Goal: Transaction & Acquisition: Purchase product/service

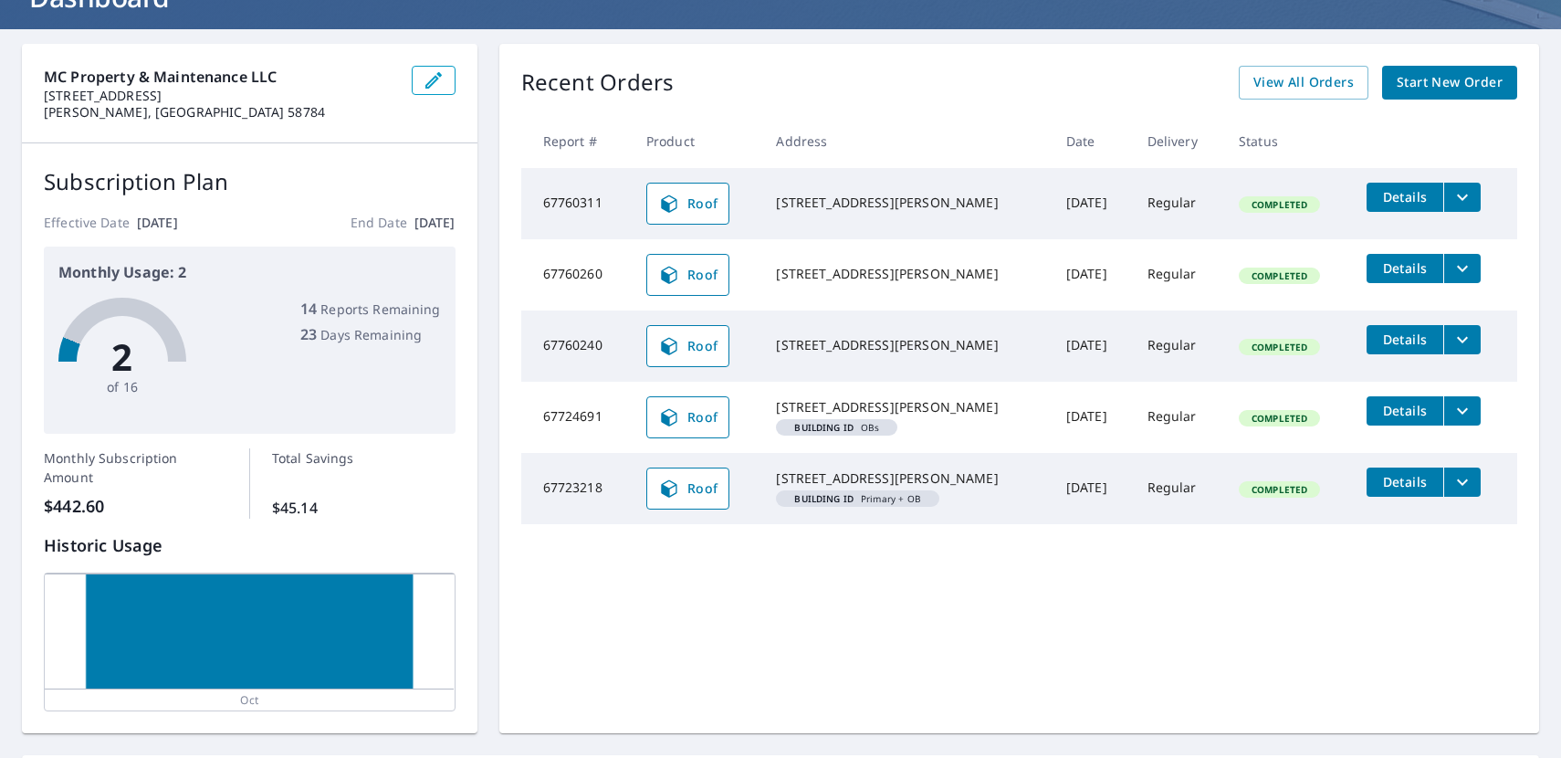
scroll to position [132, 0]
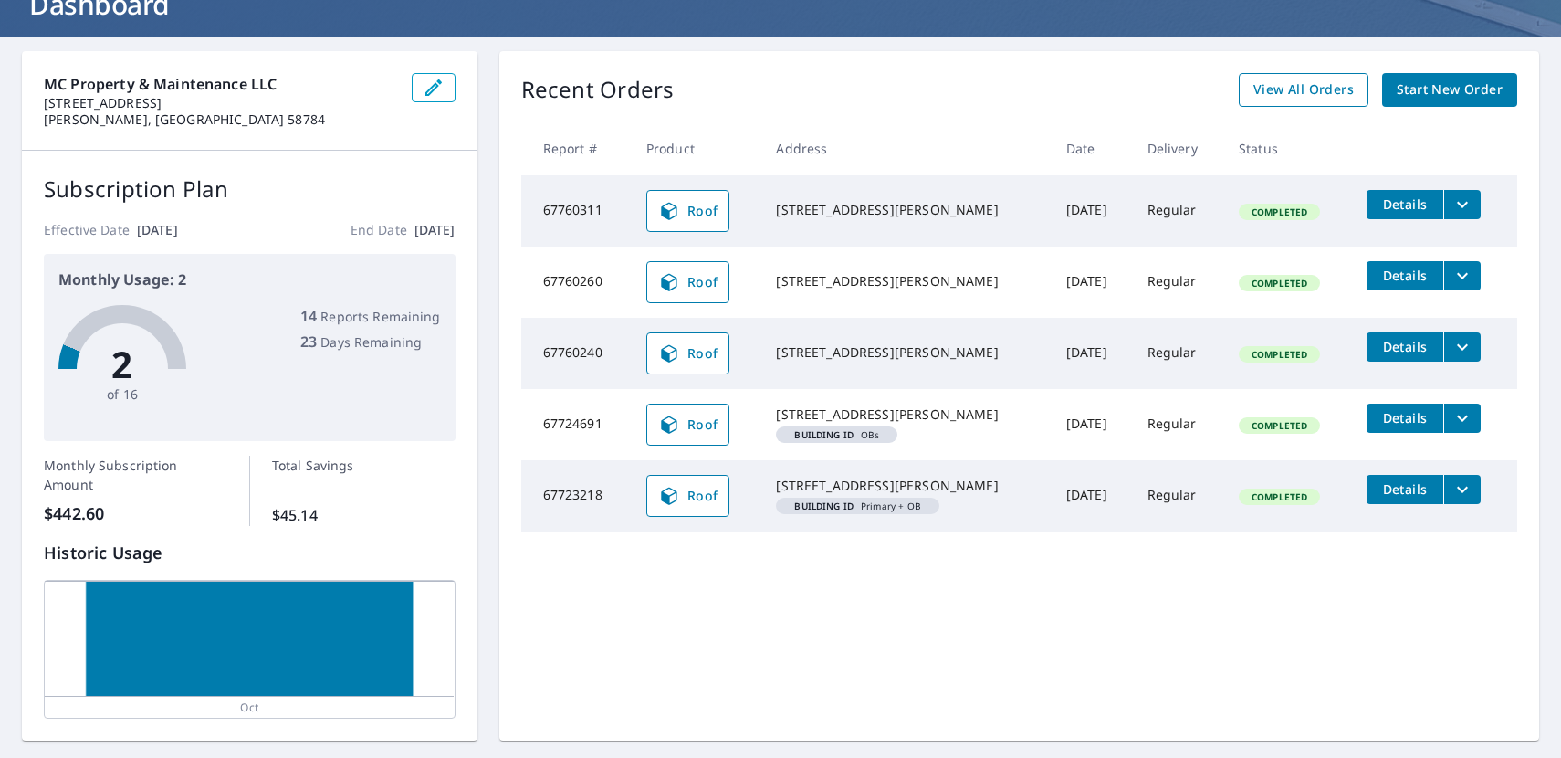
click at [1311, 90] on span "View All Orders" at bounding box center [1303, 90] width 100 height 23
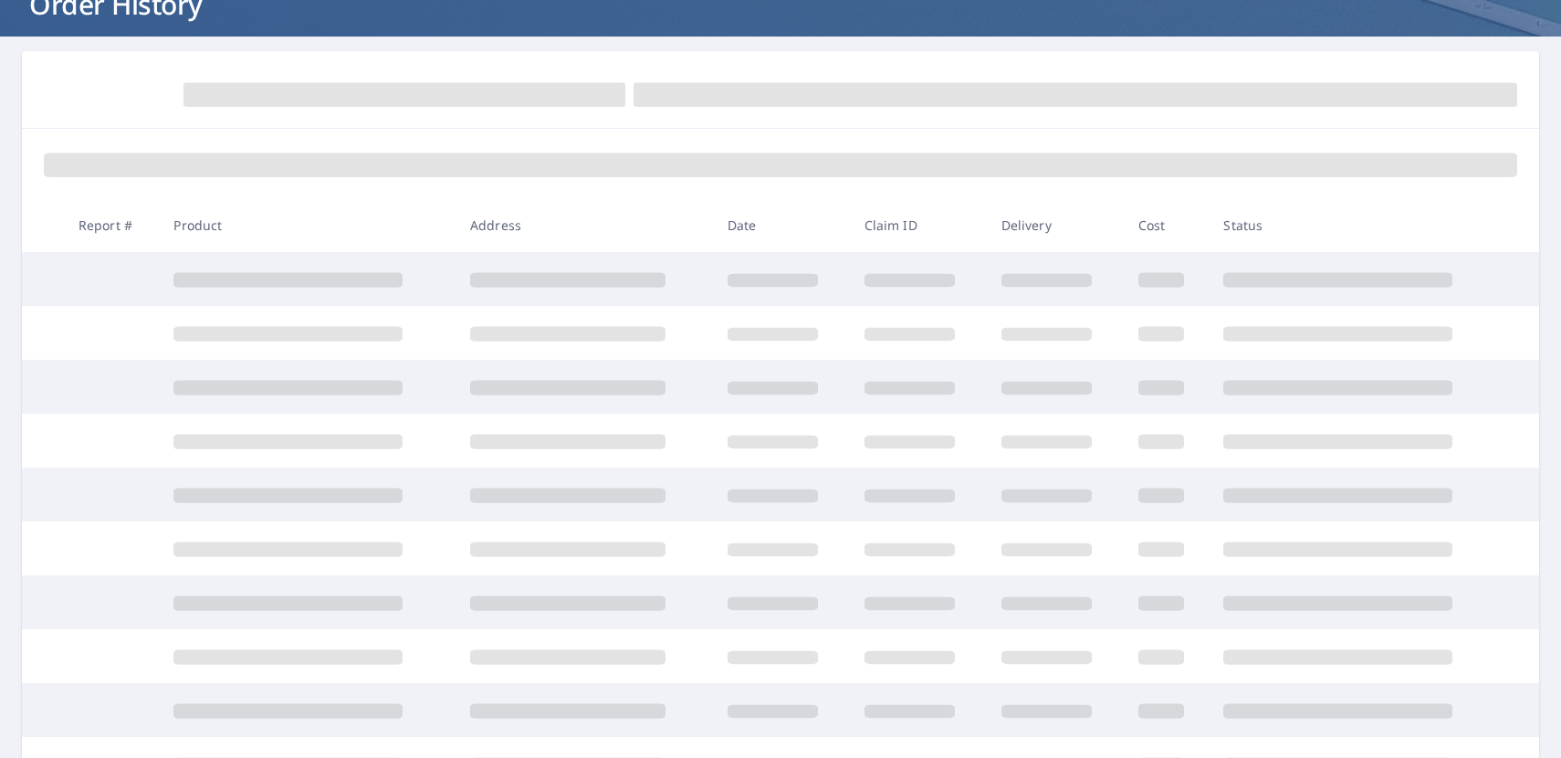
scroll to position [132, 0]
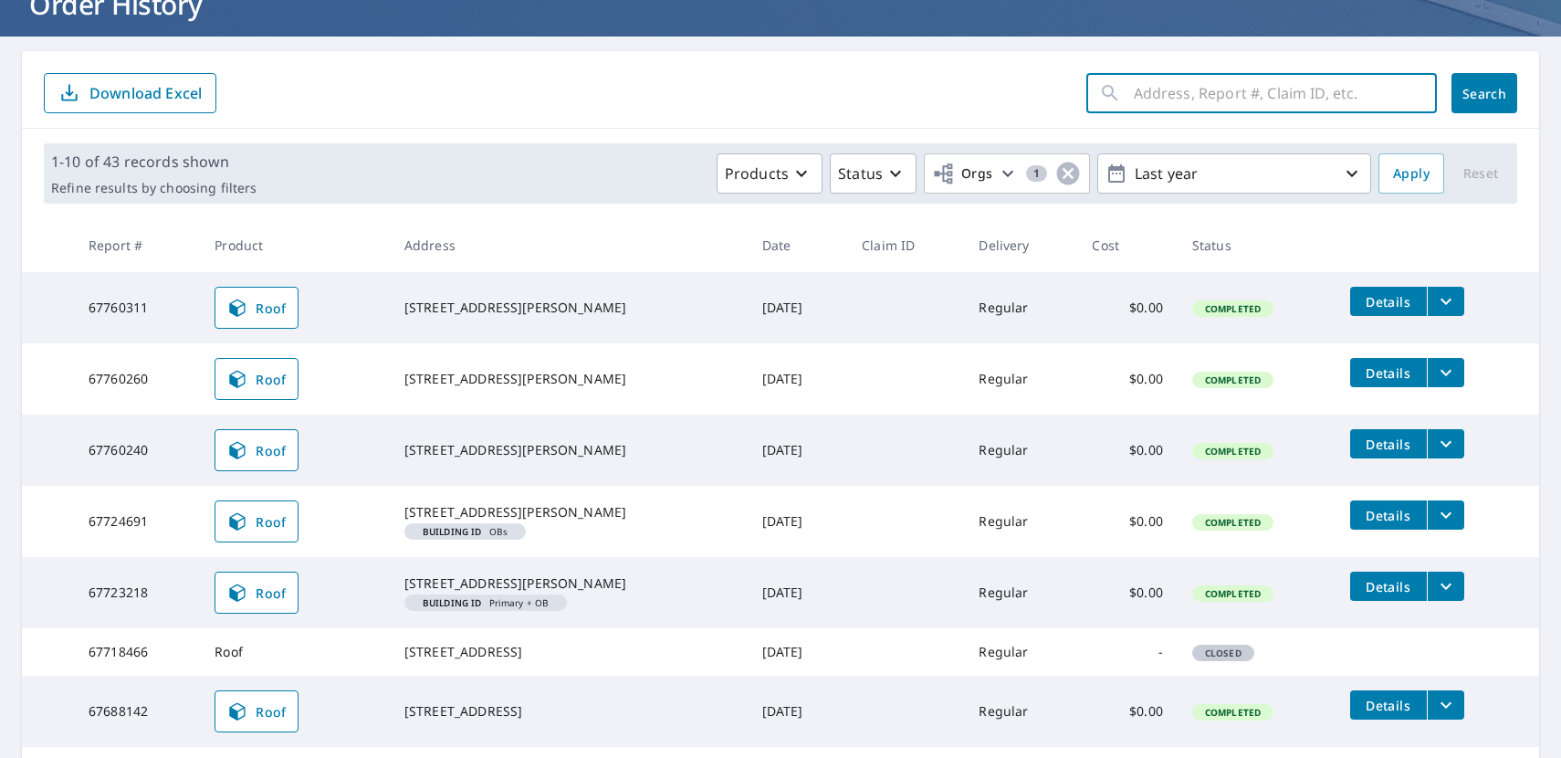
click at [1221, 88] on input "text" at bounding box center [1285, 93] width 303 height 51
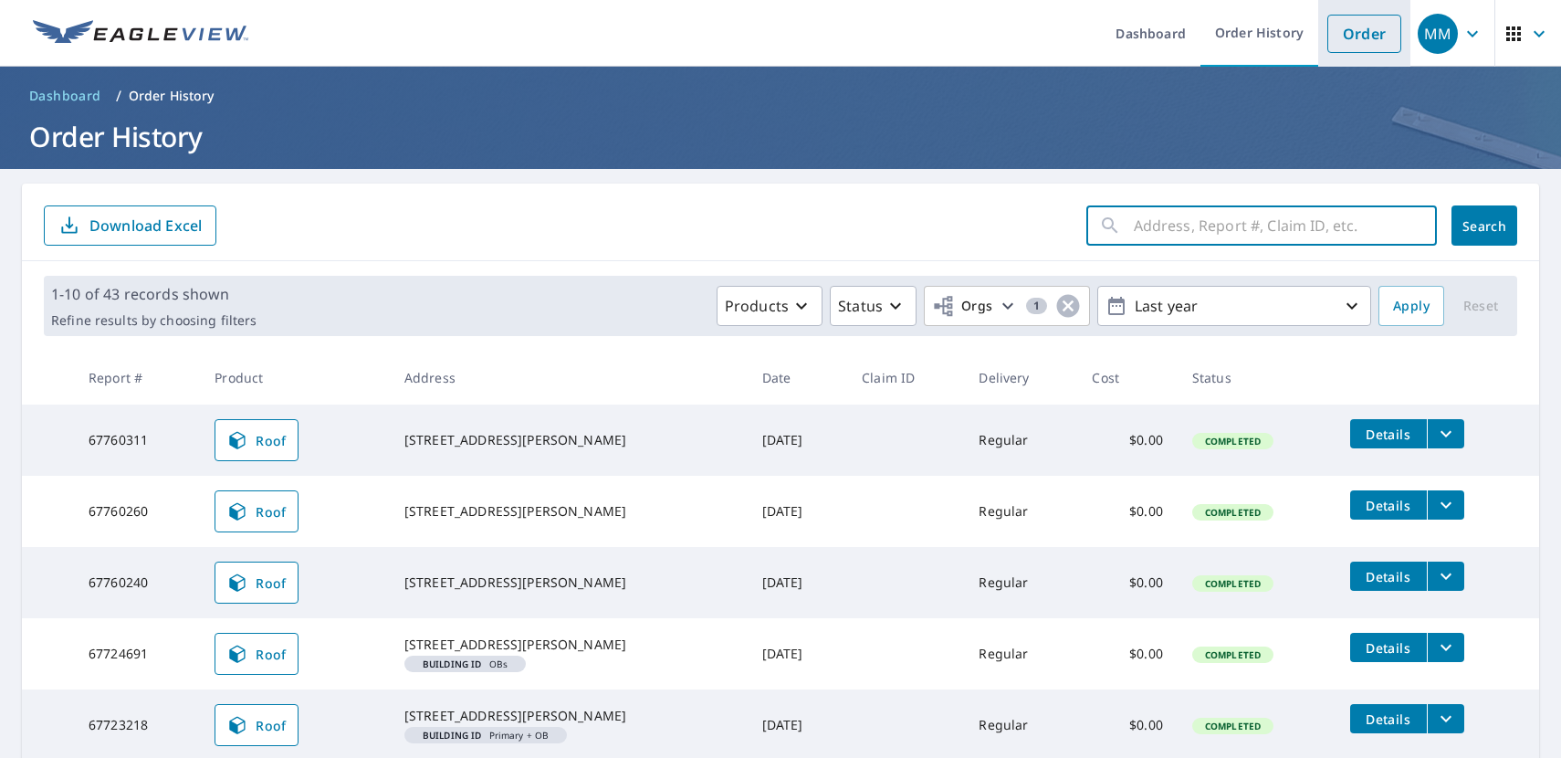
click at [1367, 26] on link "Order" at bounding box center [1364, 34] width 74 height 38
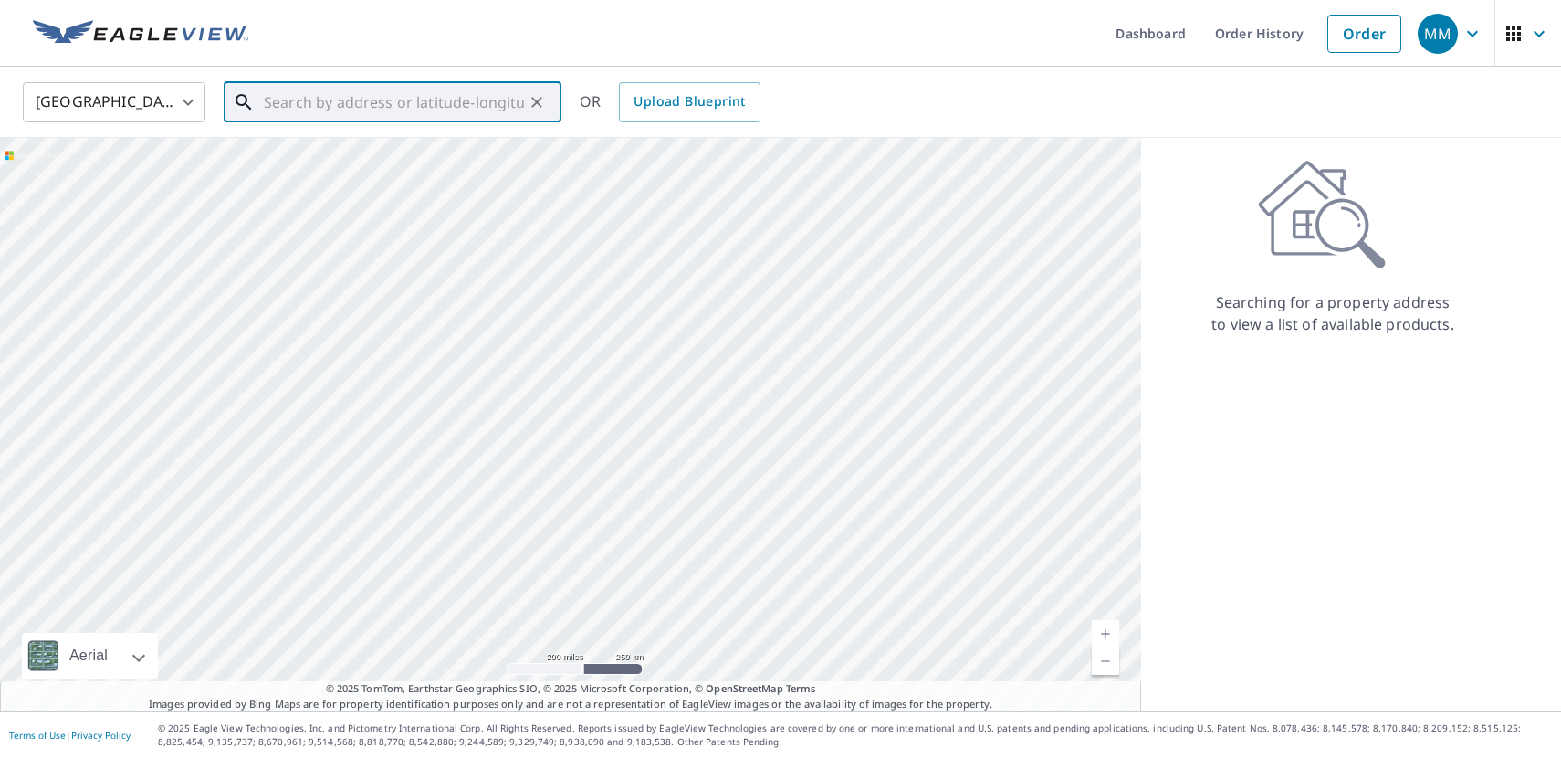
click at [397, 77] on input "text" at bounding box center [394, 102] width 260 height 51
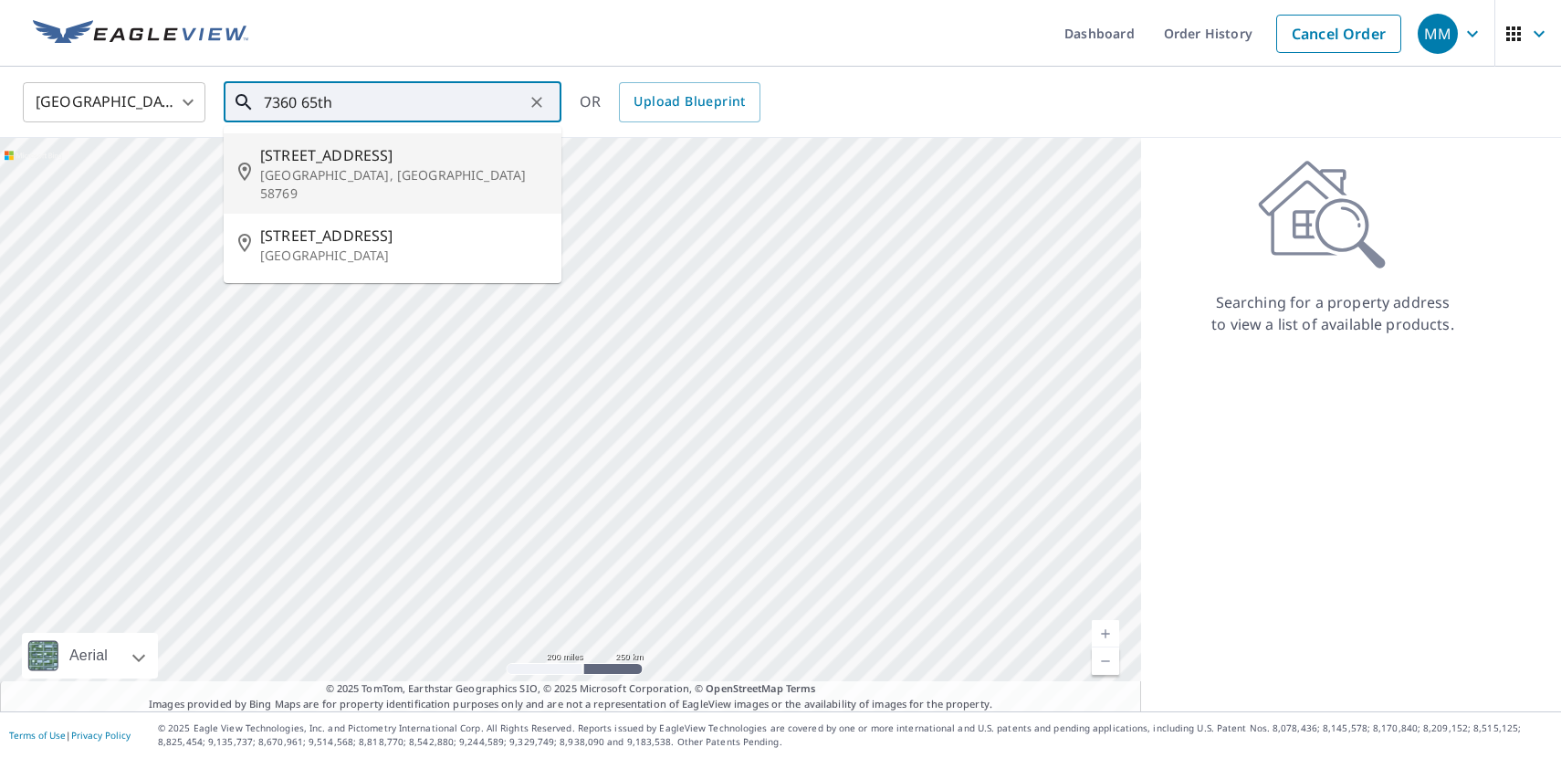
click at [373, 178] on p "[GEOGRAPHIC_DATA], [GEOGRAPHIC_DATA] 58769" at bounding box center [403, 184] width 287 height 37
type input "[STREET_ADDRESS][PERSON_NAME]"
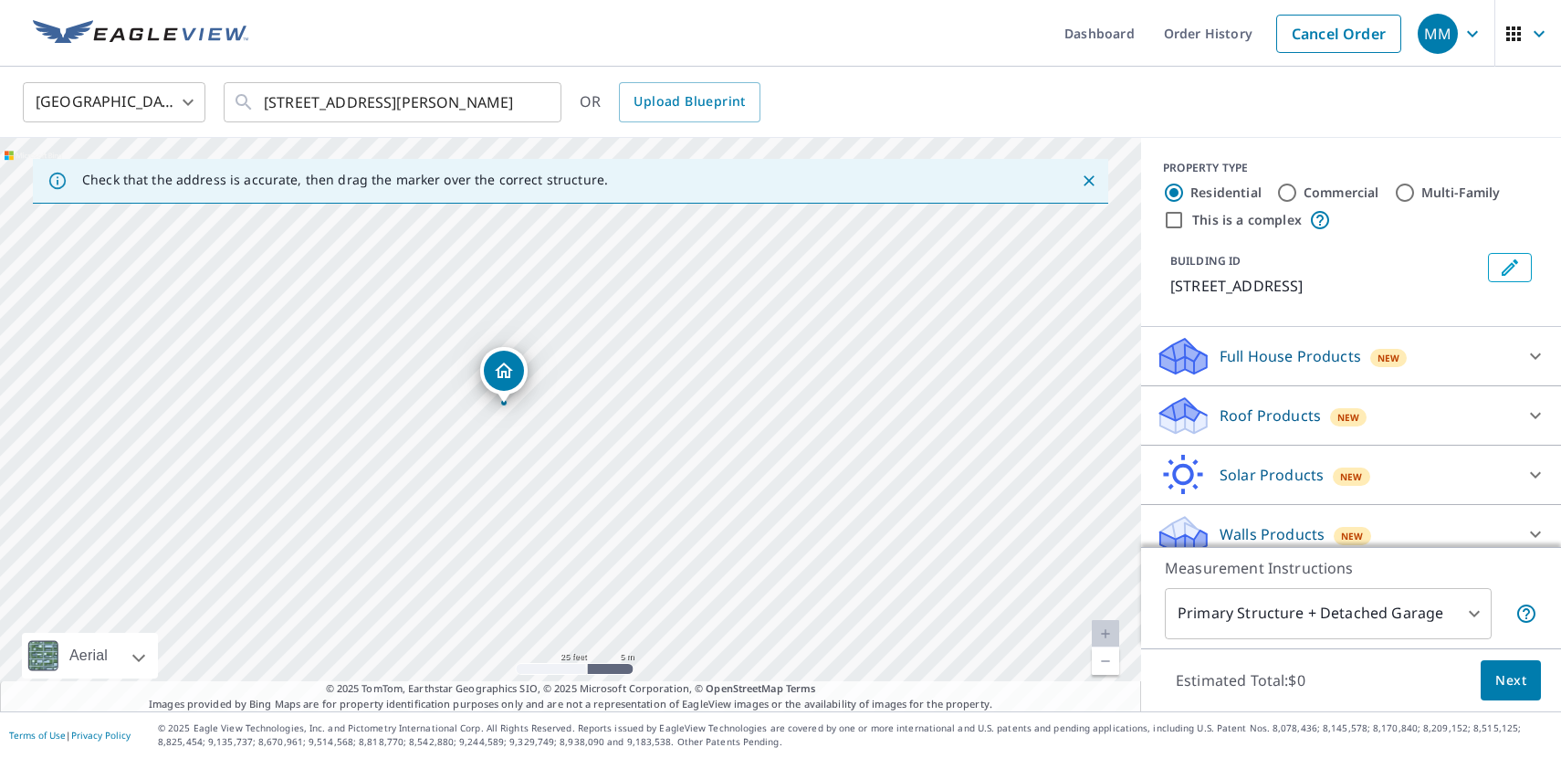
drag, startPoint x: 872, startPoint y: 403, endPoint x: 801, endPoint y: 389, distance: 72.5
click at [803, 388] on div "[STREET_ADDRESS][PERSON_NAME]" at bounding box center [570, 424] width 1141 height 573
drag, startPoint x: 850, startPoint y: 377, endPoint x: 769, endPoint y: 380, distance: 81.3
click at [769, 380] on div "[STREET_ADDRESS][PERSON_NAME]" at bounding box center [570, 424] width 1141 height 573
drag, startPoint x: 961, startPoint y: 434, endPoint x: 907, endPoint y: 372, distance: 81.5
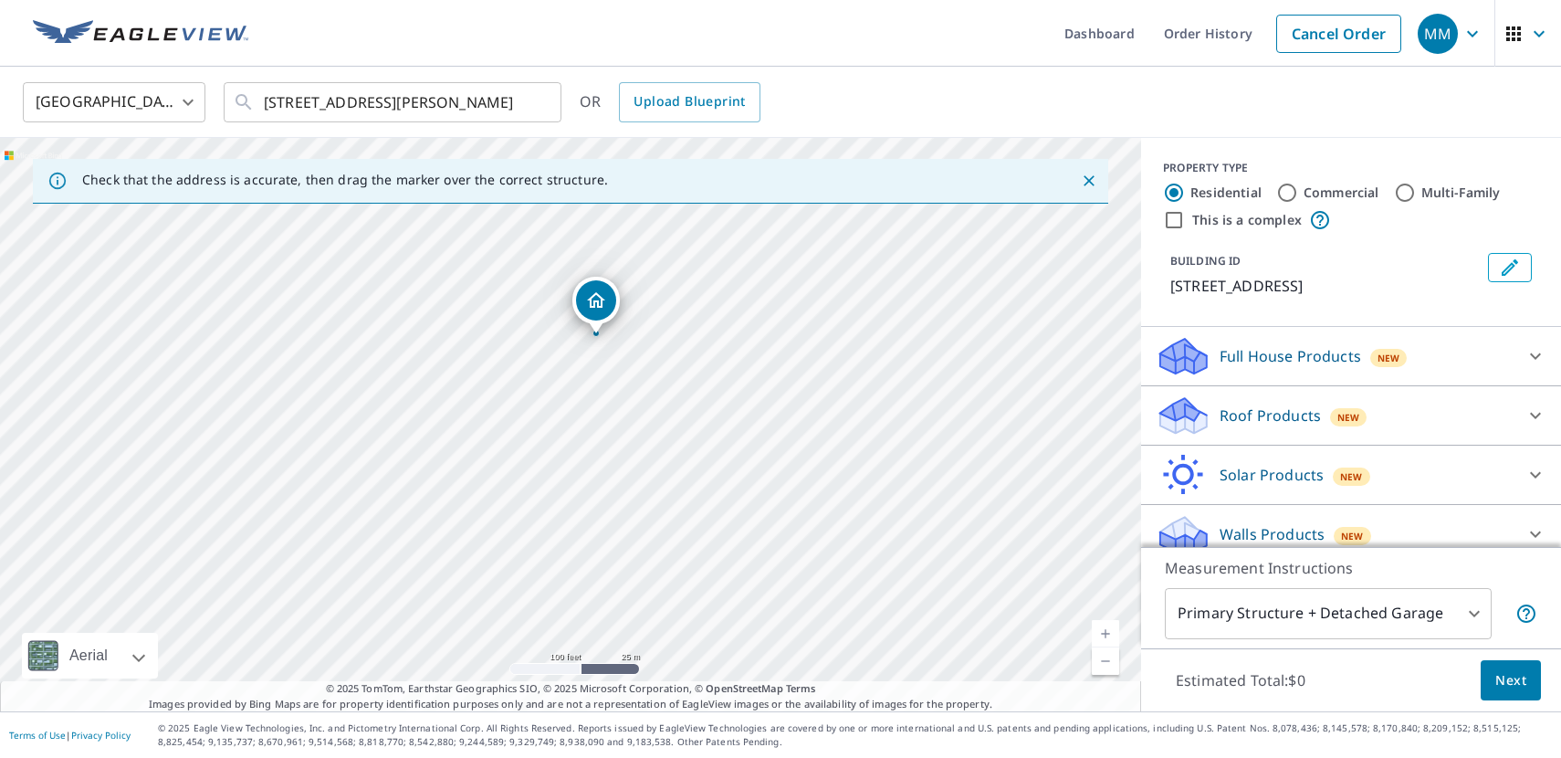
click at [908, 372] on div "[STREET_ADDRESS][PERSON_NAME]" at bounding box center [570, 424] width 1141 height 573
drag, startPoint x: 573, startPoint y: 564, endPoint x: 606, endPoint y: 475, distance: 95.3
click at [606, 475] on div "[STREET_ADDRESS][PERSON_NAME]" at bounding box center [570, 424] width 1141 height 573
click at [487, 613] on div "[STREET_ADDRESS][PERSON_NAME]" at bounding box center [570, 424] width 1141 height 573
drag, startPoint x: 554, startPoint y: 490, endPoint x: 429, endPoint y: 713, distance: 255.5
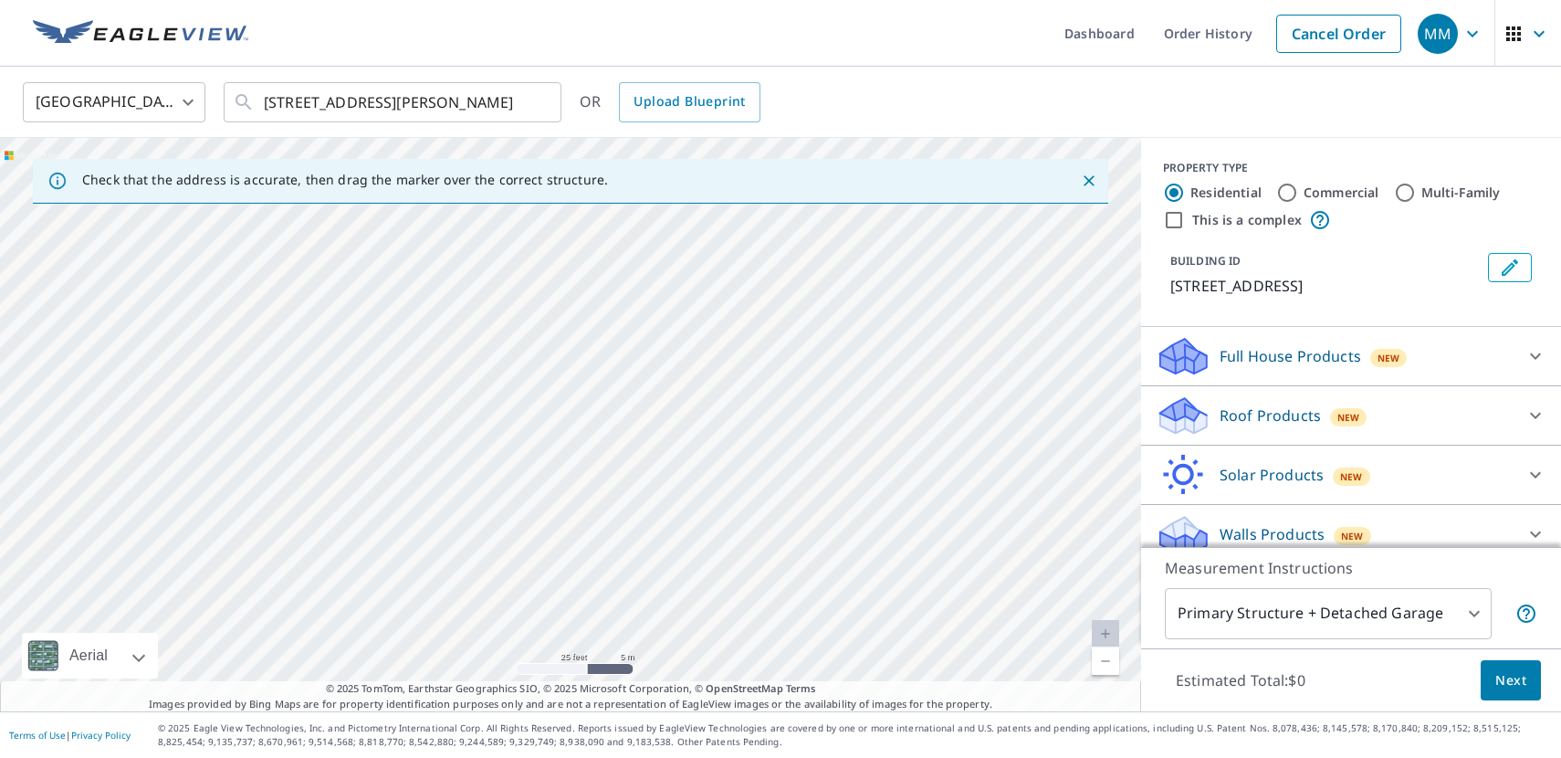
click at [429, 713] on div "Dashboard Order History Cancel Order MM [GEOGRAPHIC_DATA] [GEOGRAPHIC_DATA] ​ […" at bounding box center [780, 379] width 1561 height 758
click at [535, 434] on div "[STREET_ADDRESS][PERSON_NAME]" at bounding box center [570, 424] width 1141 height 573
drag, startPoint x: 572, startPoint y: 394, endPoint x: 383, endPoint y: 675, distance: 338.5
click at [383, 675] on div "[STREET_ADDRESS][PERSON_NAME]" at bounding box center [570, 424] width 1141 height 573
drag, startPoint x: 434, startPoint y: 400, endPoint x: 353, endPoint y: 594, distance: 210.4
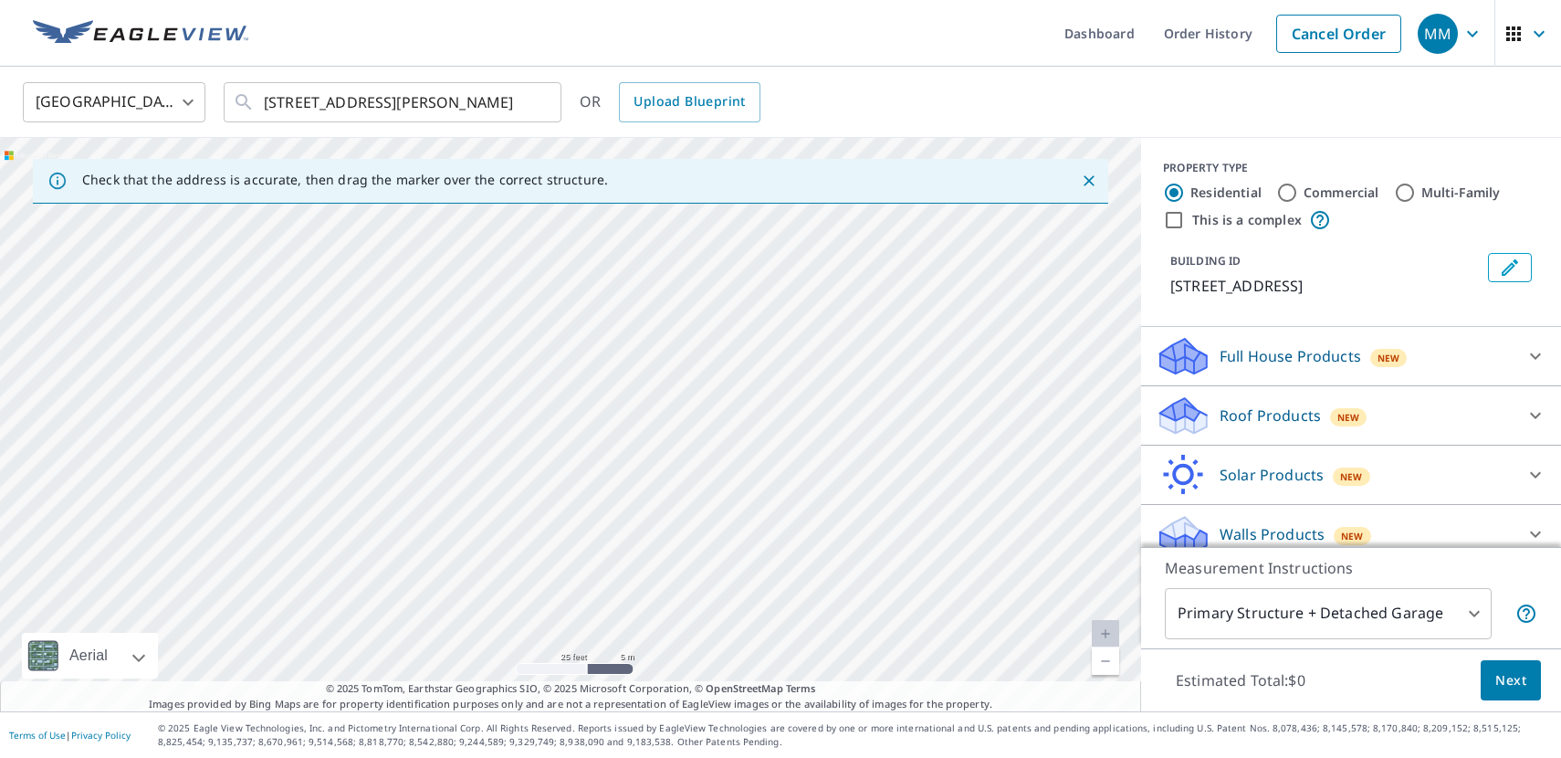
click at [353, 594] on div "[STREET_ADDRESS][PERSON_NAME]" at bounding box center [570, 424] width 1141 height 573
drag, startPoint x: 425, startPoint y: 357, endPoint x: 409, endPoint y: 656, distance: 299.8
click at [409, 656] on div "[STREET_ADDRESS][PERSON_NAME]" at bounding box center [570, 424] width 1141 height 573
drag, startPoint x: 295, startPoint y: 362, endPoint x: 313, endPoint y: 600, distance: 238.1
drag, startPoint x: 498, startPoint y: 571, endPoint x: 500, endPoint y: 416, distance: 155.2
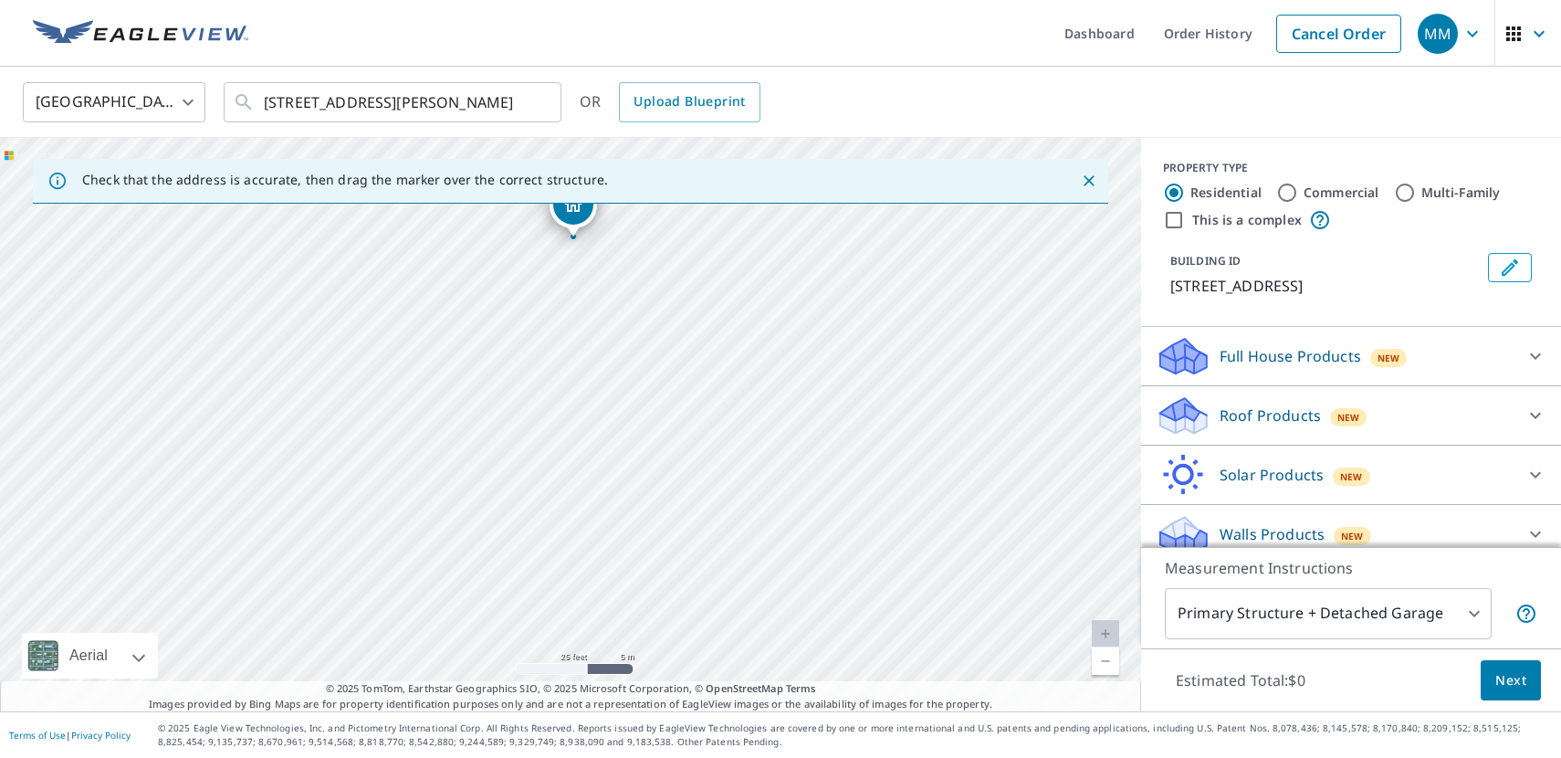
click at [500, 416] on div "[STREET_ADDRESS][PERSON_NAME]" at bounding box center [570, 424] width 1141 height 573
drag, startPoint x: 574, startPoint y: 206, endPoint x: 564, endPoint y: 519, distance: 312.4
drag, startPoint x: 660, startPoint y: 582, endPoint x: 540, endPoint y: 397, distance: 221.1
click at [540, 397] on div "[STREET_ADDRESS][PERSON_NAME]" at bounding box center [570, 424] width 1141 height 573
drag, startPoint x: 449, startPoint y: 215, endPoint x: 399, endPoint y: 495, distance: 283.8
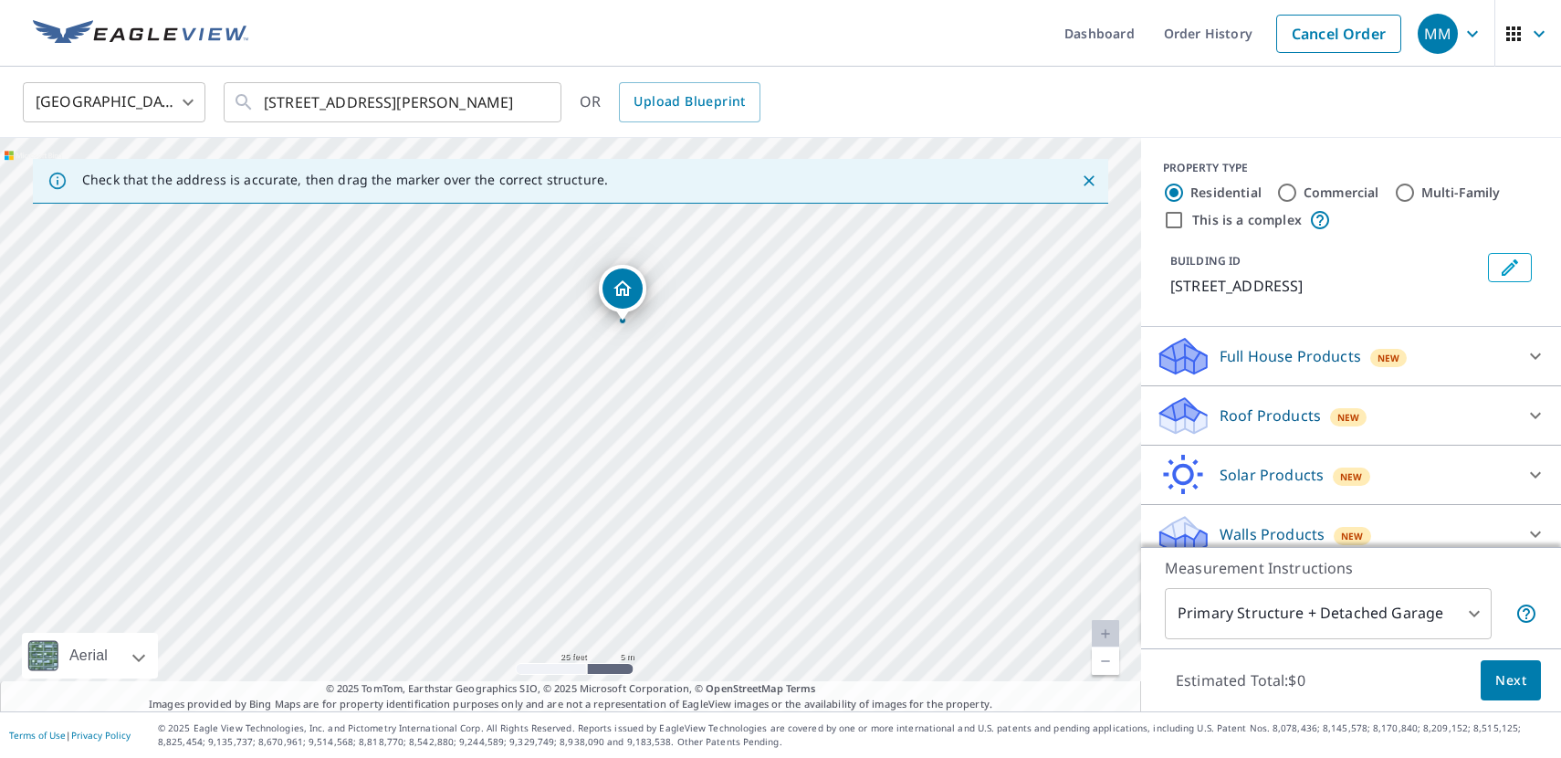
drag, startPoint x: 573, startPoint y: 608, endPoint x: 626, endPoint y: 503, distance: 117.6
click at [626, 503] on div "[STREET_ADDRESS][PERSON_NAME]" at bounding box center [570, 424] width 1141 height 573
drag, startPoint x: 634, startPoint y: 273, endPoint x: 563, endPoint y: 426, distance: 168.7
click at [1420, 408] on div "Roof Products New" at bounding box center [1335, 415] width 358 height 43
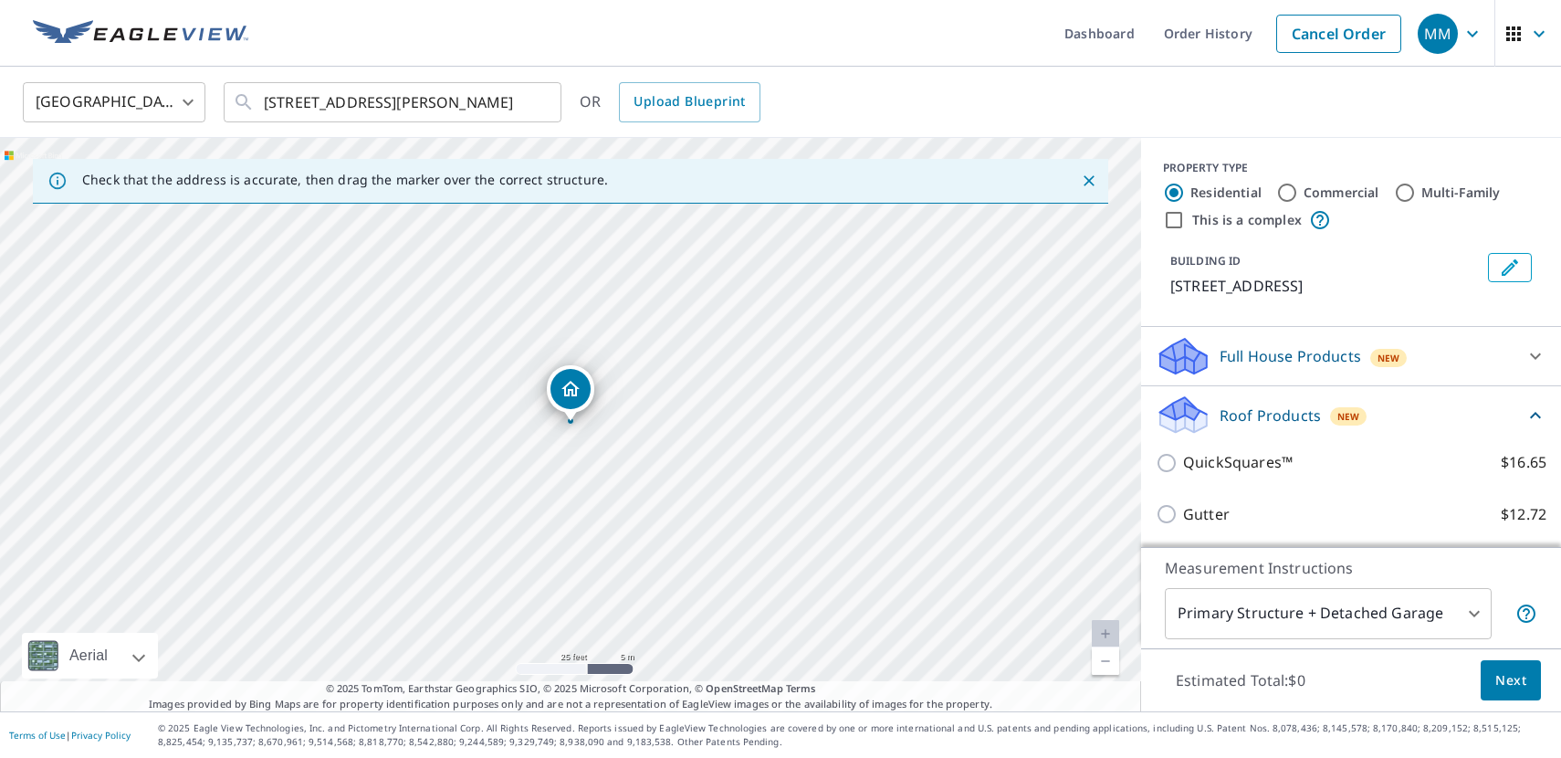
scroll to position [172, 0]
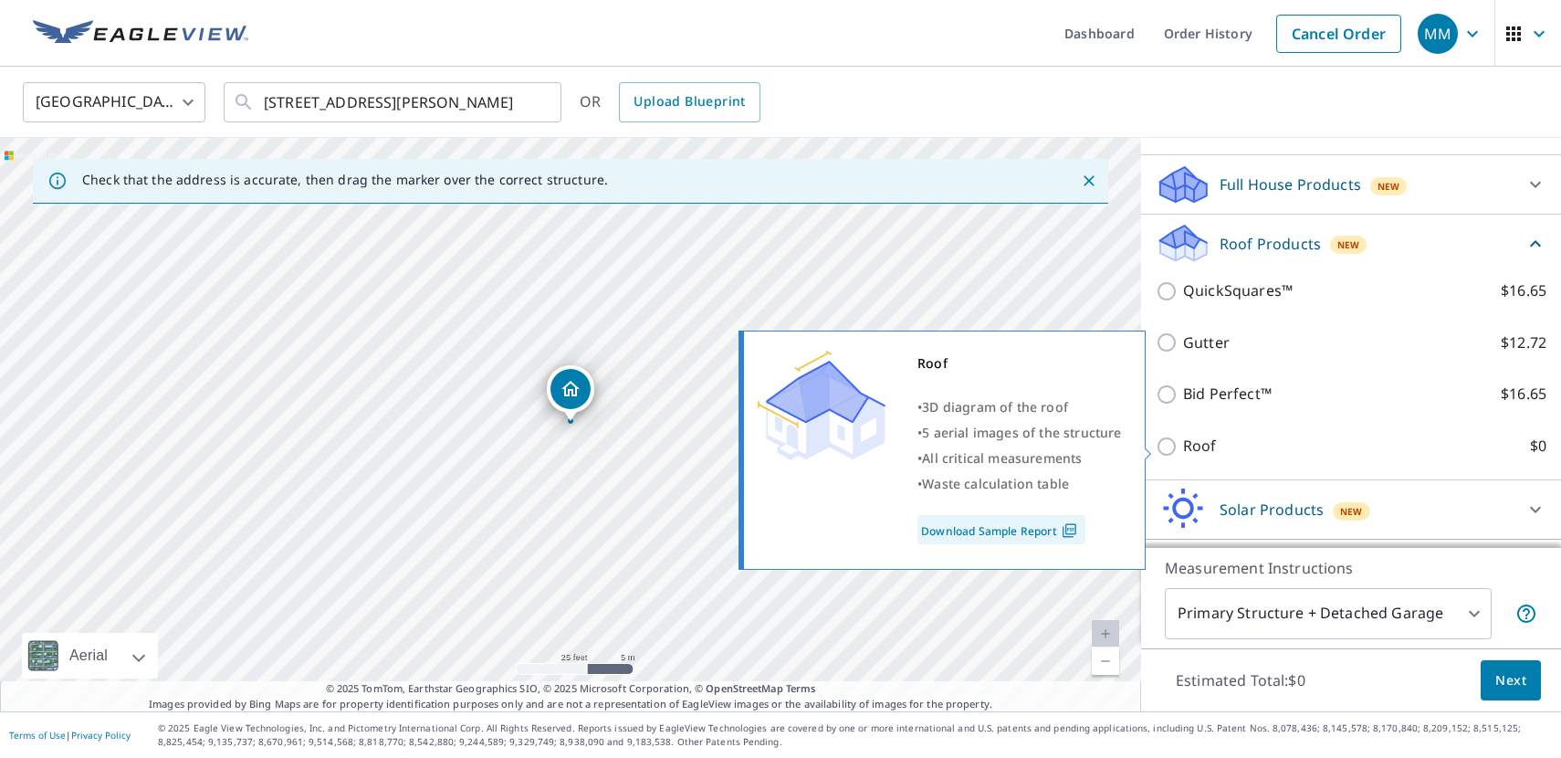
click at [1383, 443] on label "Roof $0" at bounding box center [1364, 446] width 363 height 23
click at [1183, 443] on input "Roof $0" at bounding box center [1169, 446] width 27 height 22
checkbox input "true"
type input "3"
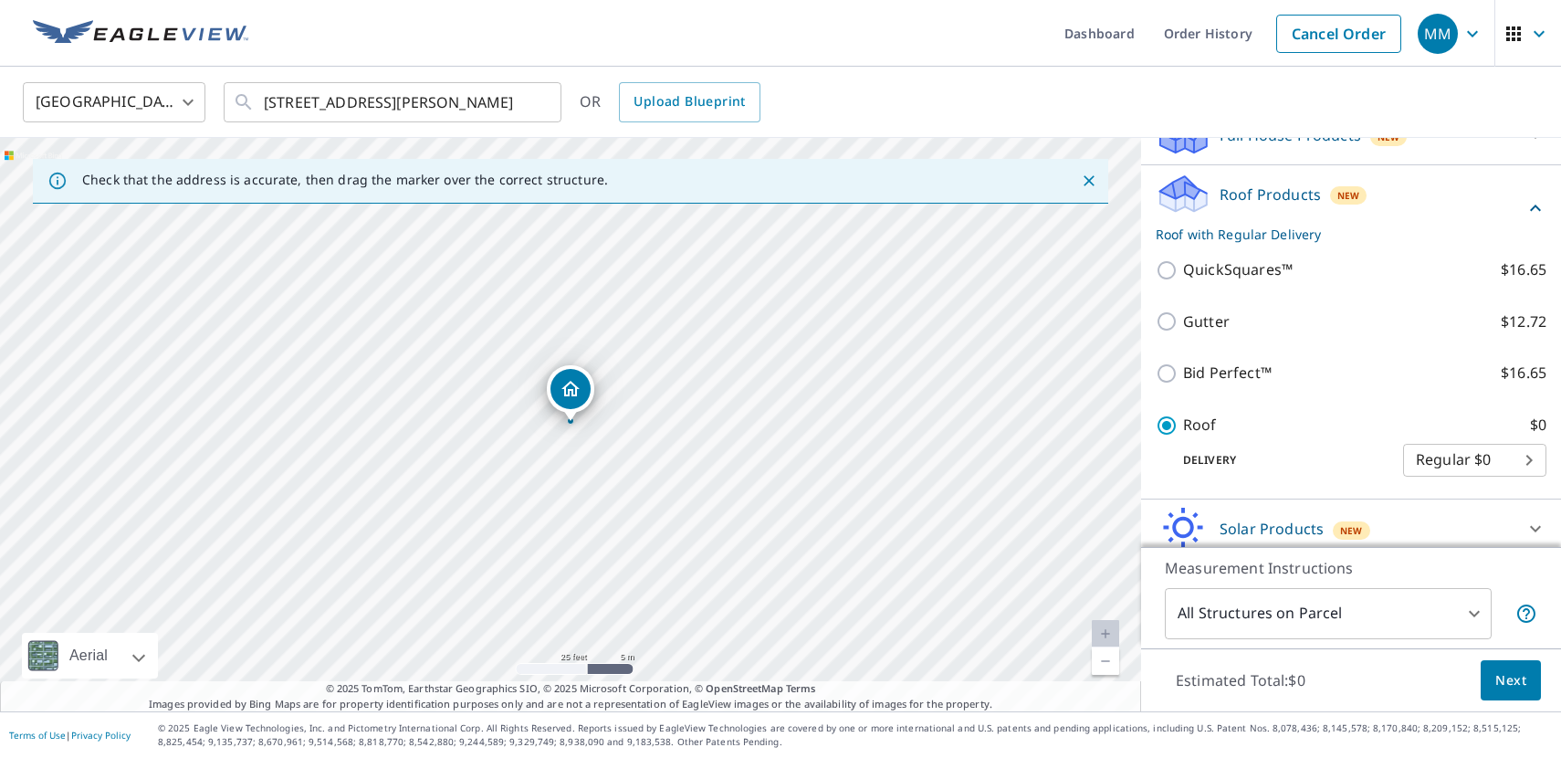
click at [1514, 687] on span "Next" at bounding box center [1510, 680] width 31 height 23
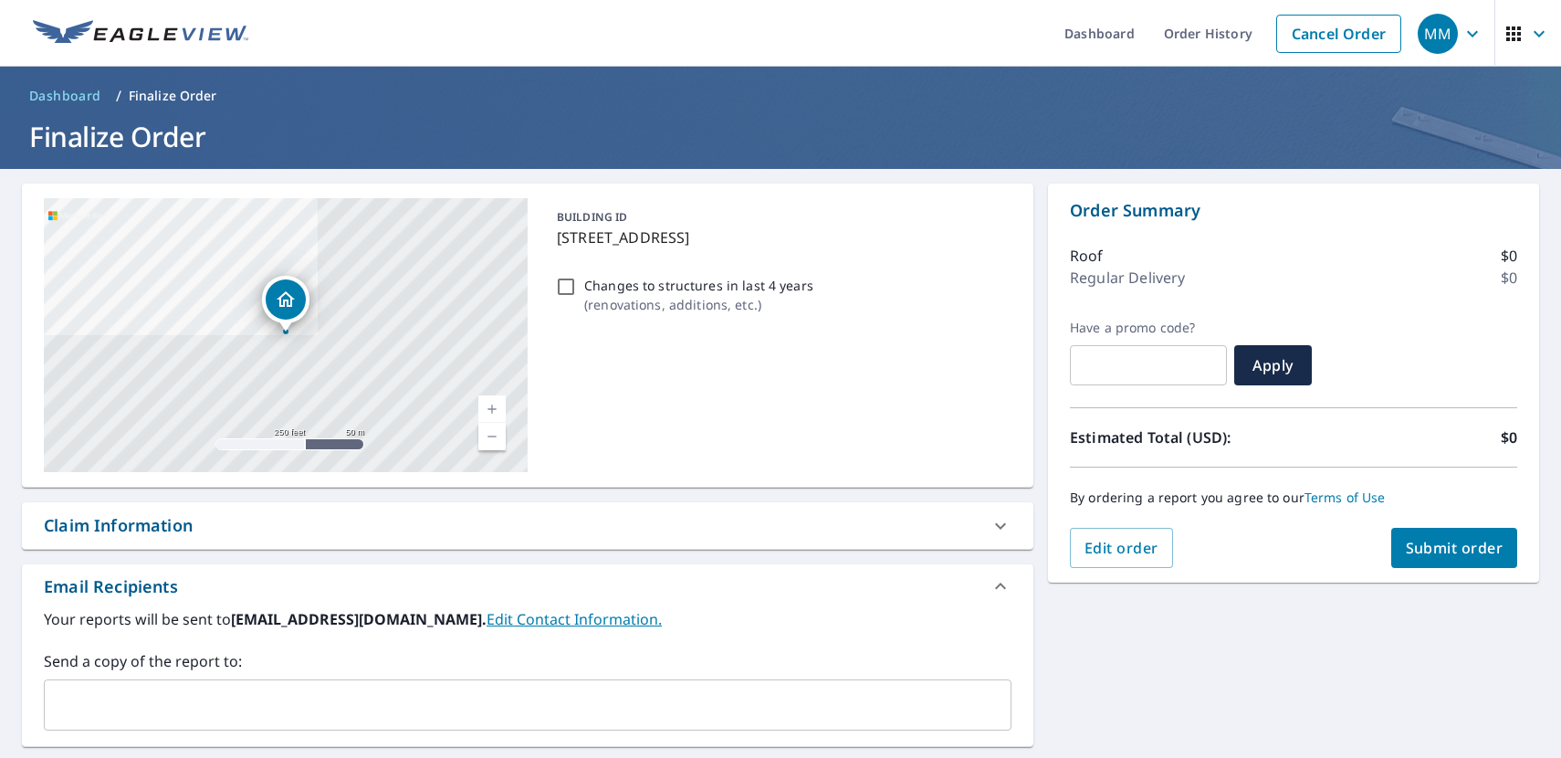
click at [1480, 545] on span "Submit order" at bounding box center [1455, 548] width 98 height 20
checkbox input "true"
